Goal: Navigation & Orientation: Find specific page/section

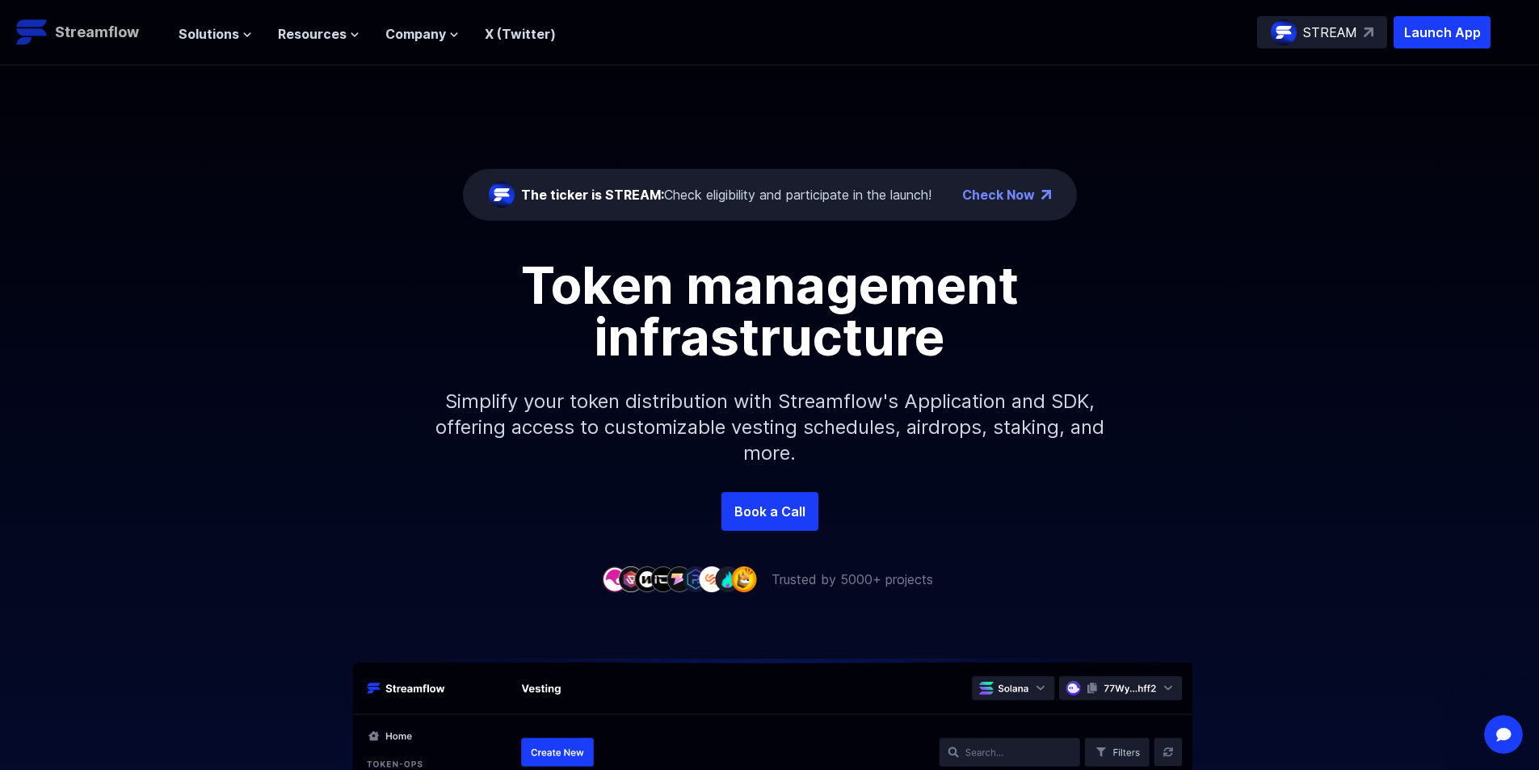
click at [120, 35] on p "Streamflow" at bounding box center [97, 32] width 84 height 23
click at [1328, 40] on p "STREAM" at bounding box center [1330, 32] width 54 height 19
click at [221, 45] on div "Solutions Overview Streamflow features an all-in-one token distribution platfor…" at bounding box center [367, 32] width 377 height 32
click at [239, 27] on button "Solutions" at bounding box center [216, 33] width 74 height 19
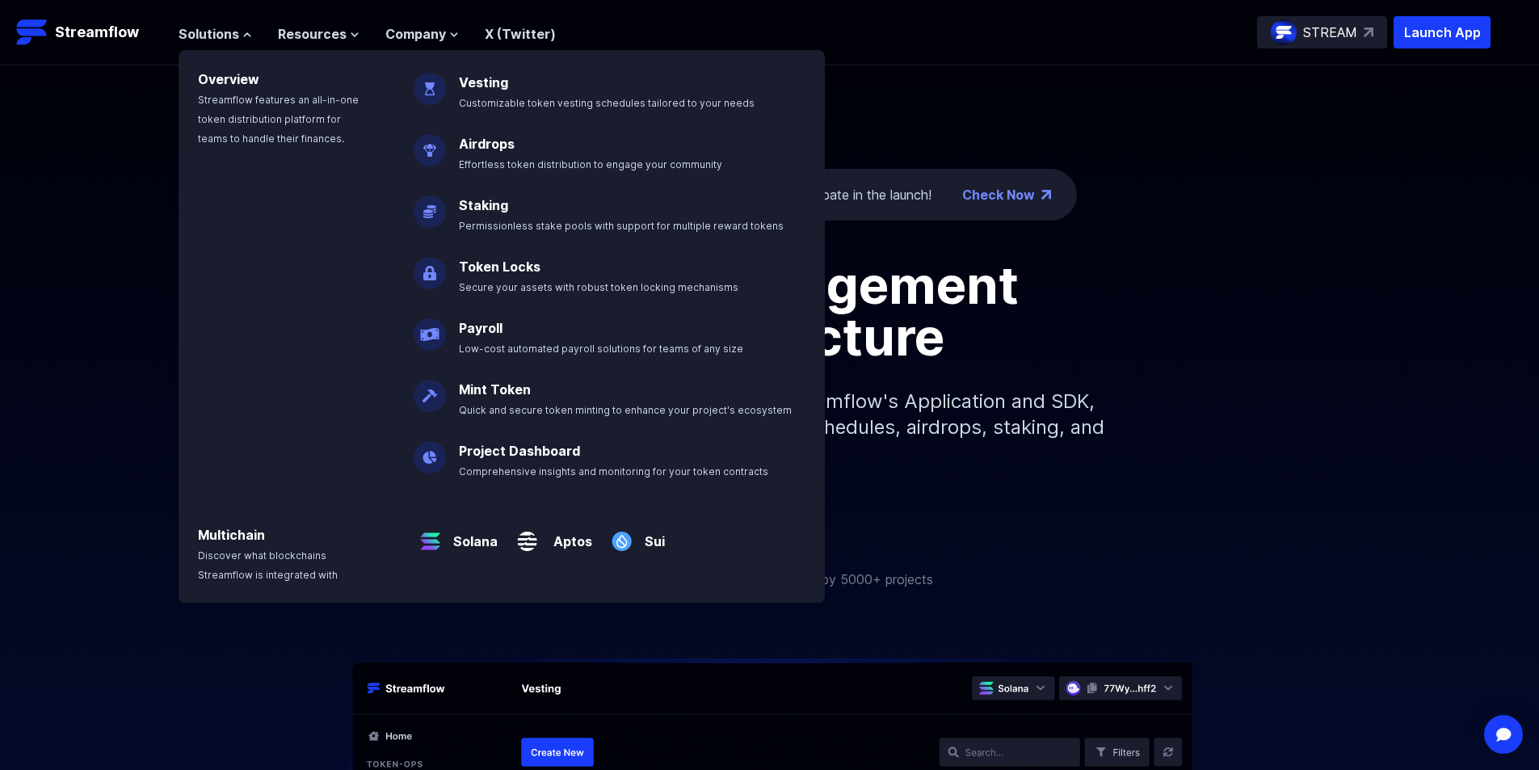
click at [489, 145] on link "Airdrops" at bounding box center [487, 144] width 56 height 16
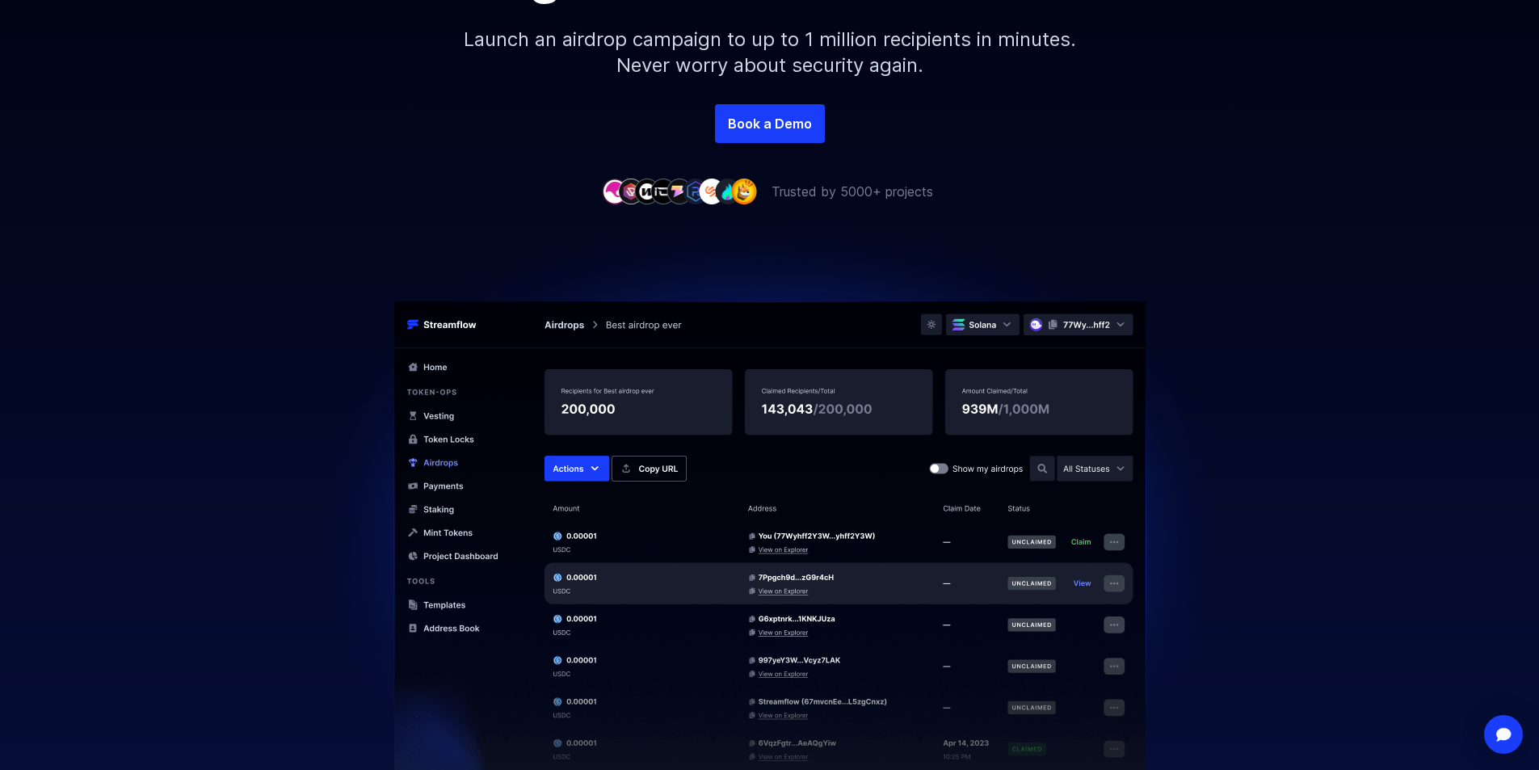
scroll to position [566, 0]
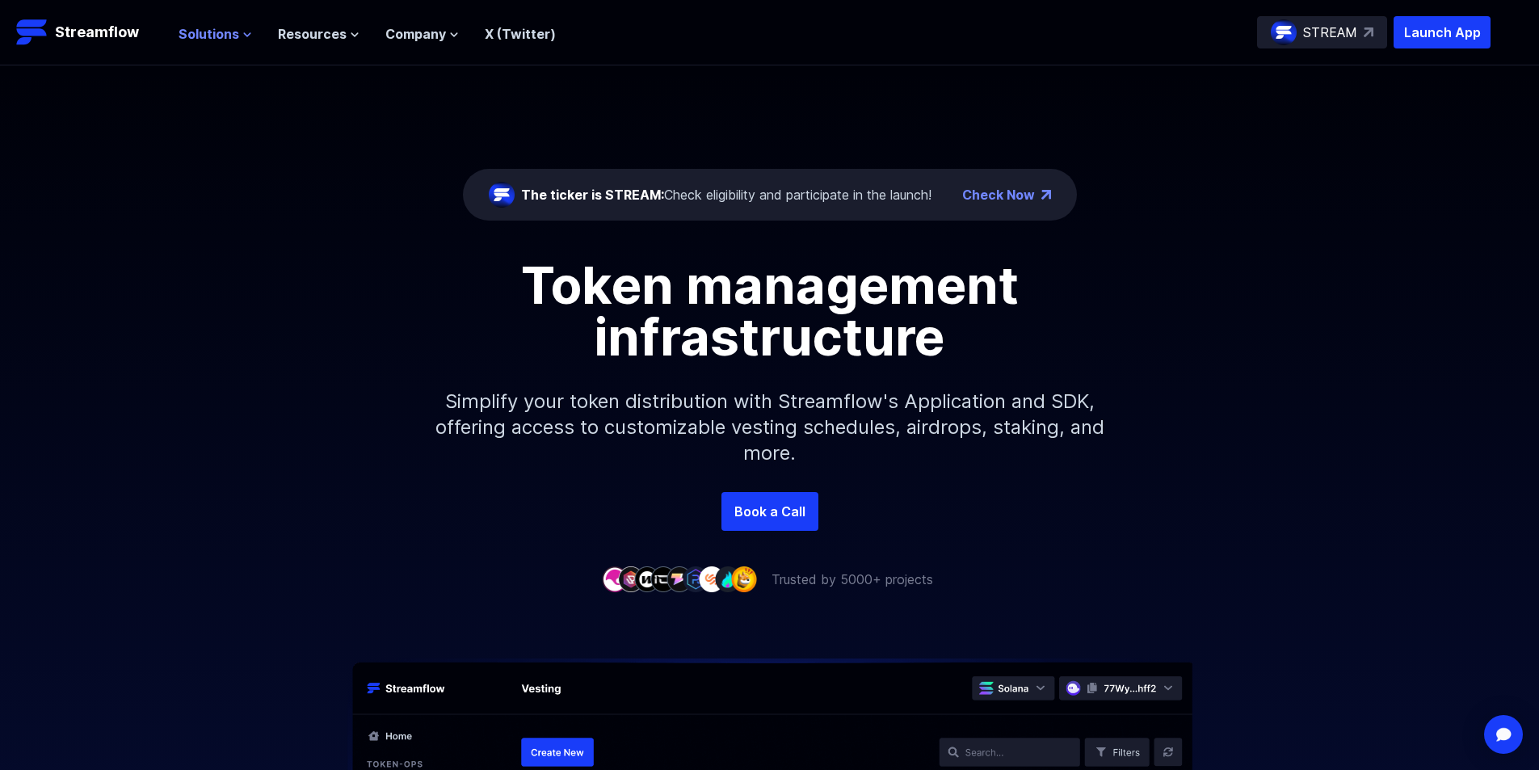
click at [223, 35] on span "Solutions" at bounding box center [209, 33] width 61 height 19
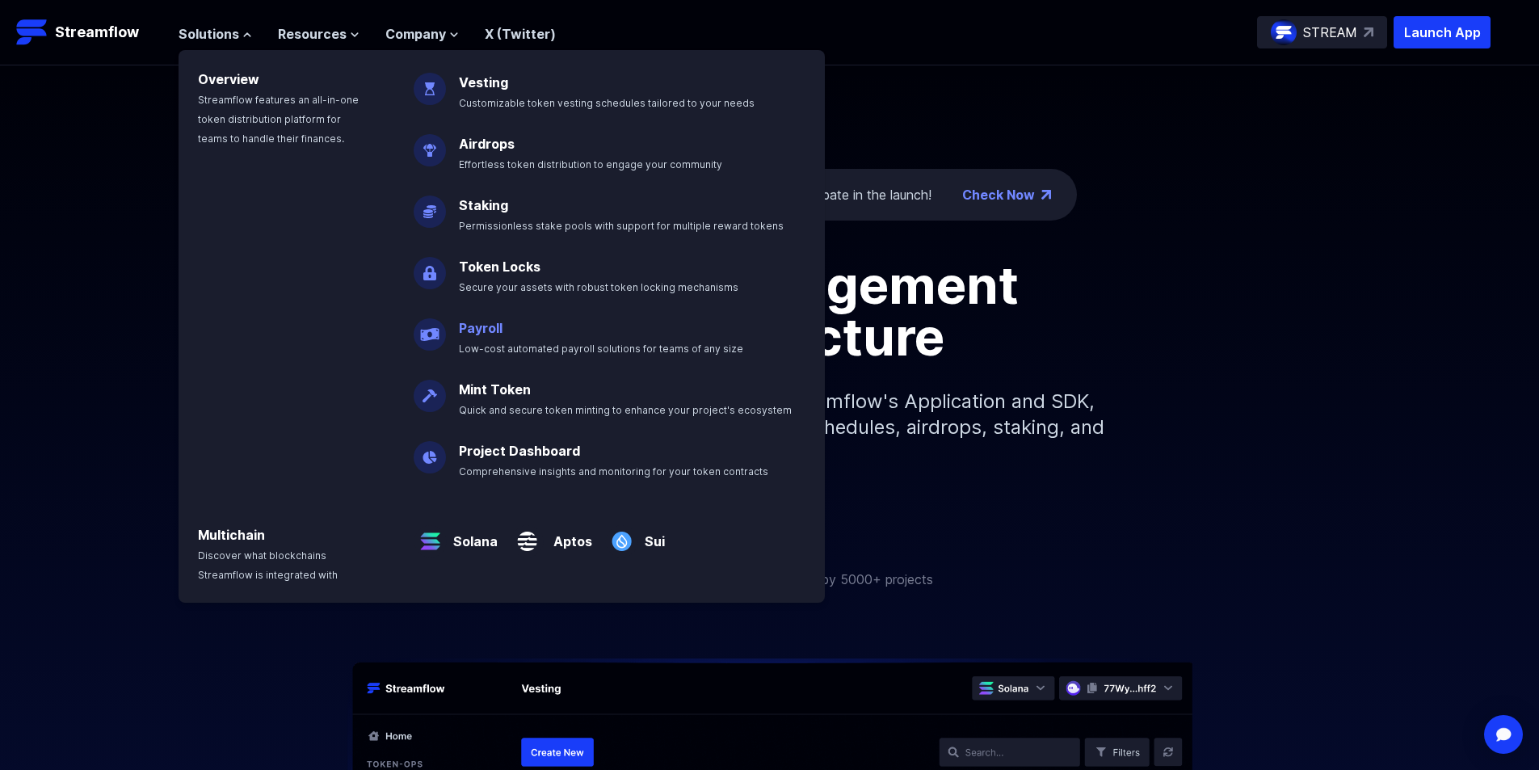
click at [491, 326] on link "Payroll" at bounding box center [481, 328] width 44 height 16
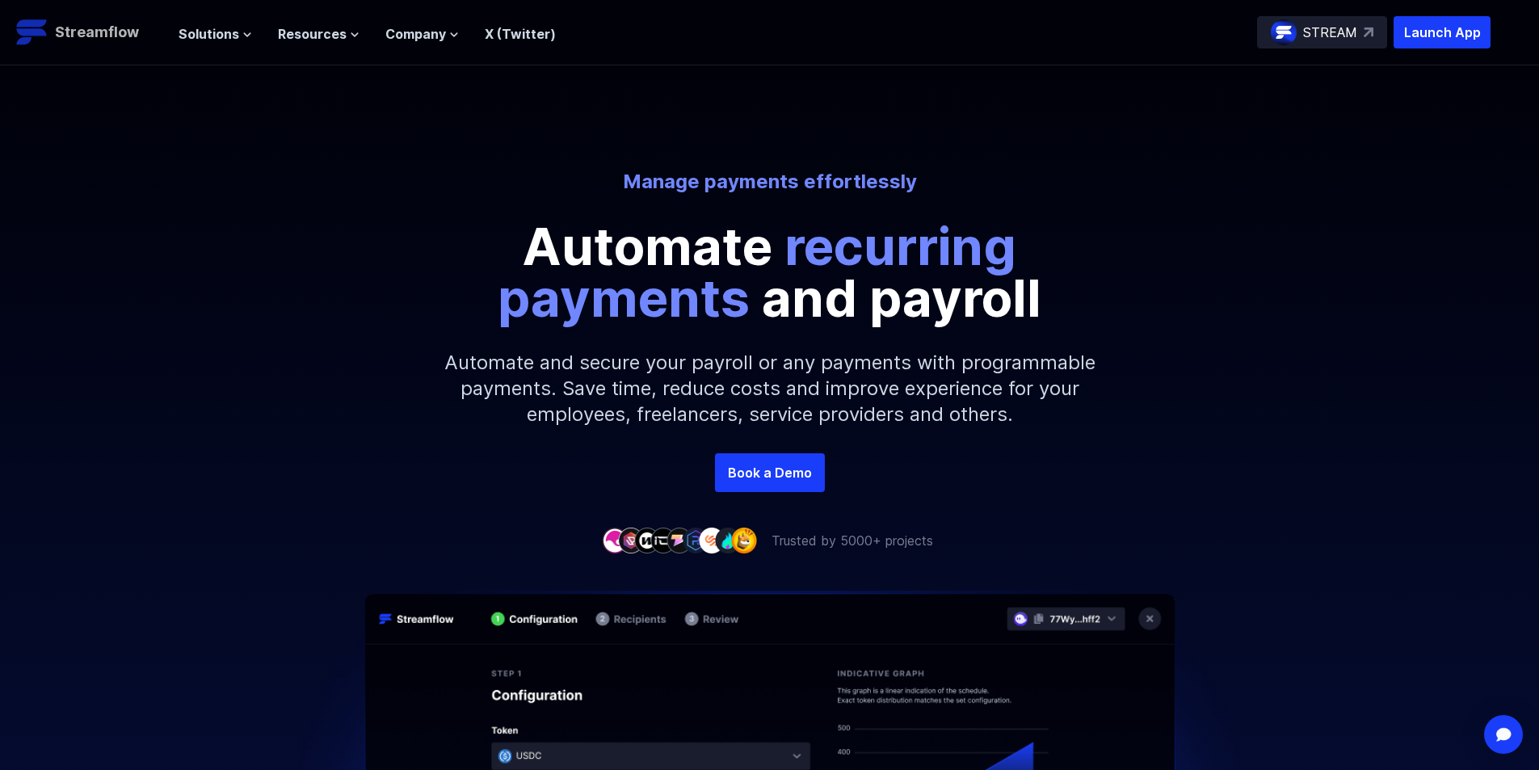
click at [119, 27] on p "Streamflow" at bounding box center [97, 32] width 84 height 23
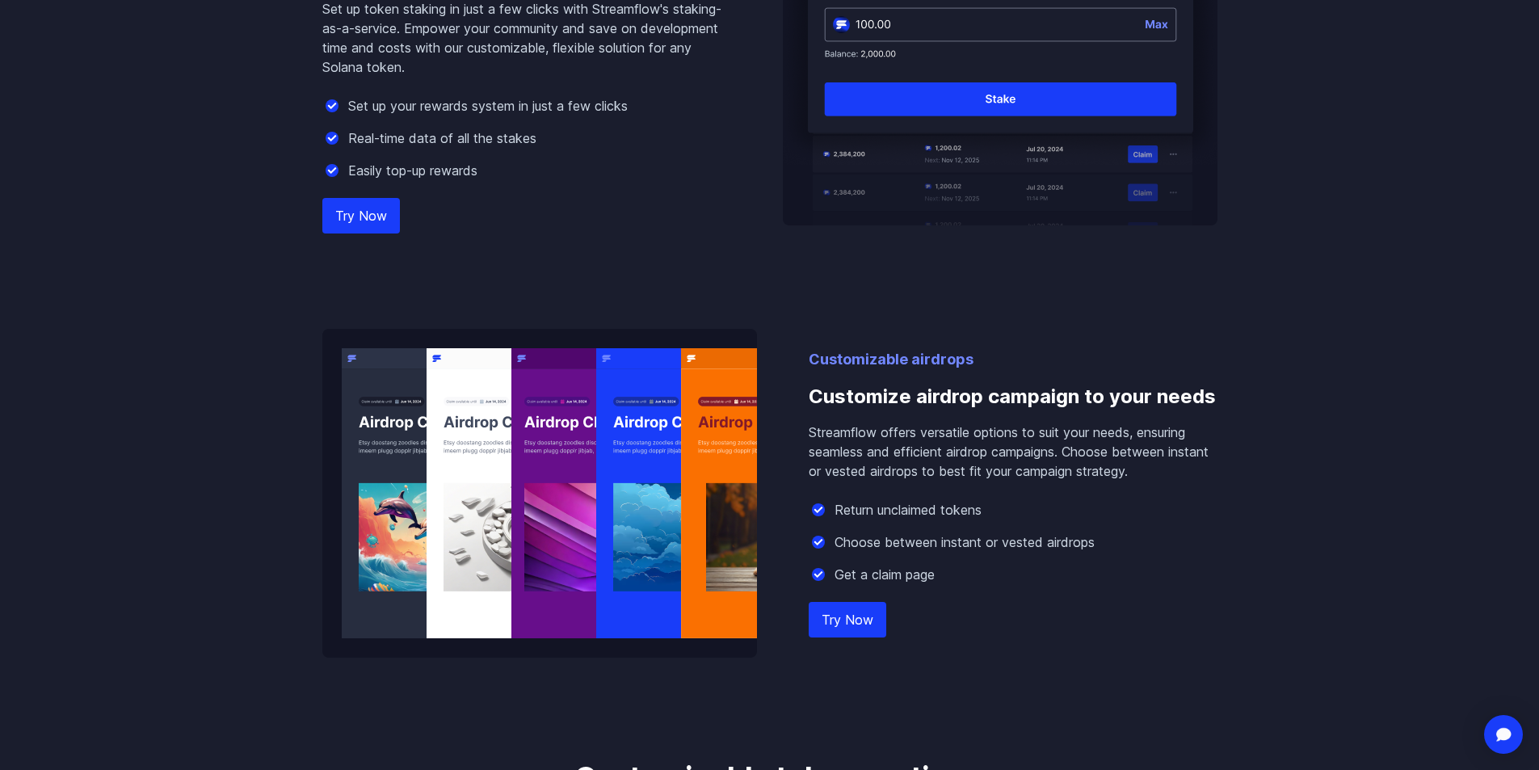
click at [366, 204] on link "Try Now" at bounding box center [361, 216] width 78 height 36
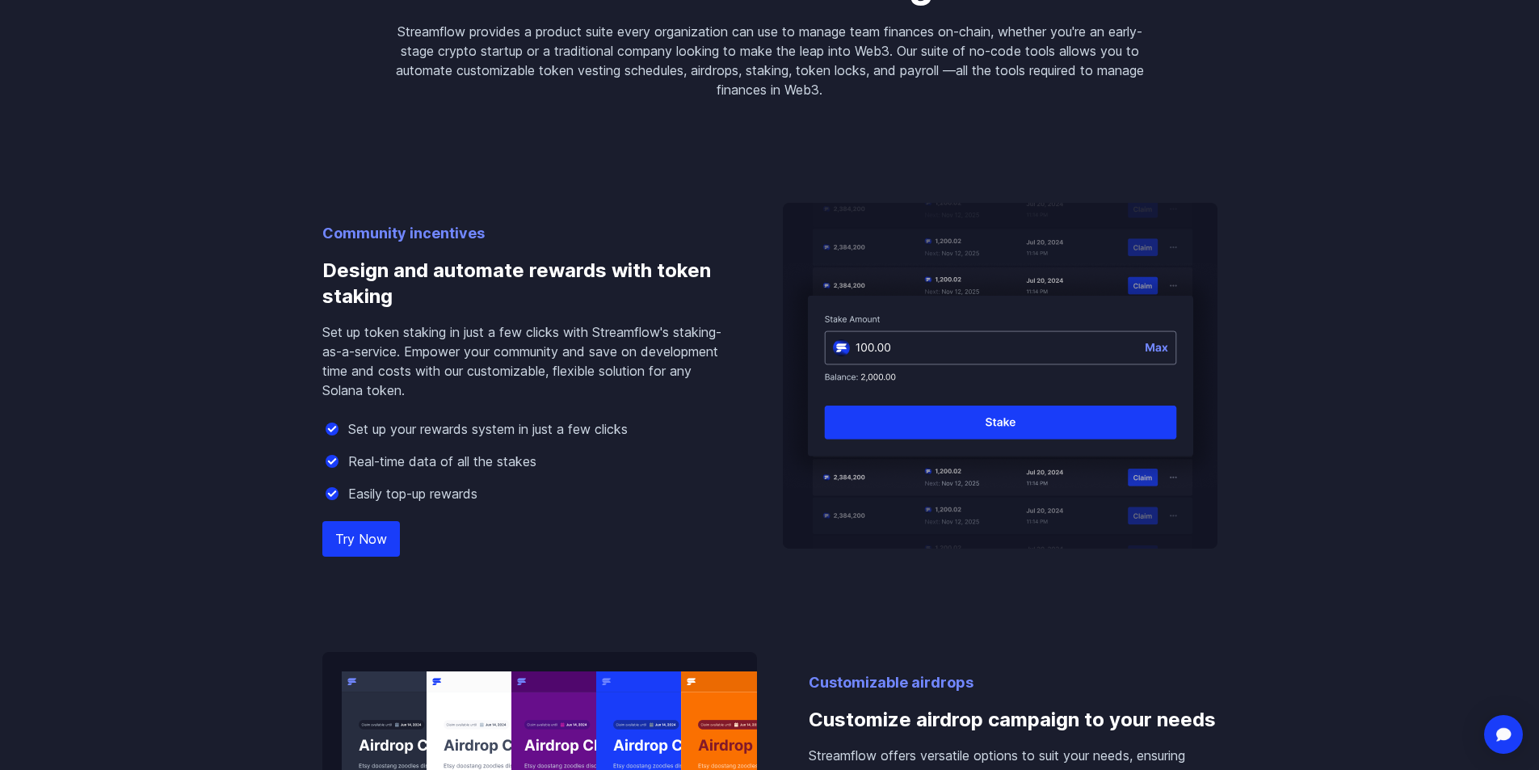
click at [365, 549] on link "Try Now" at bounding box center [361, 539] width 78 height 36
